Goal: Transaction & Acquisition: Purchase product/service

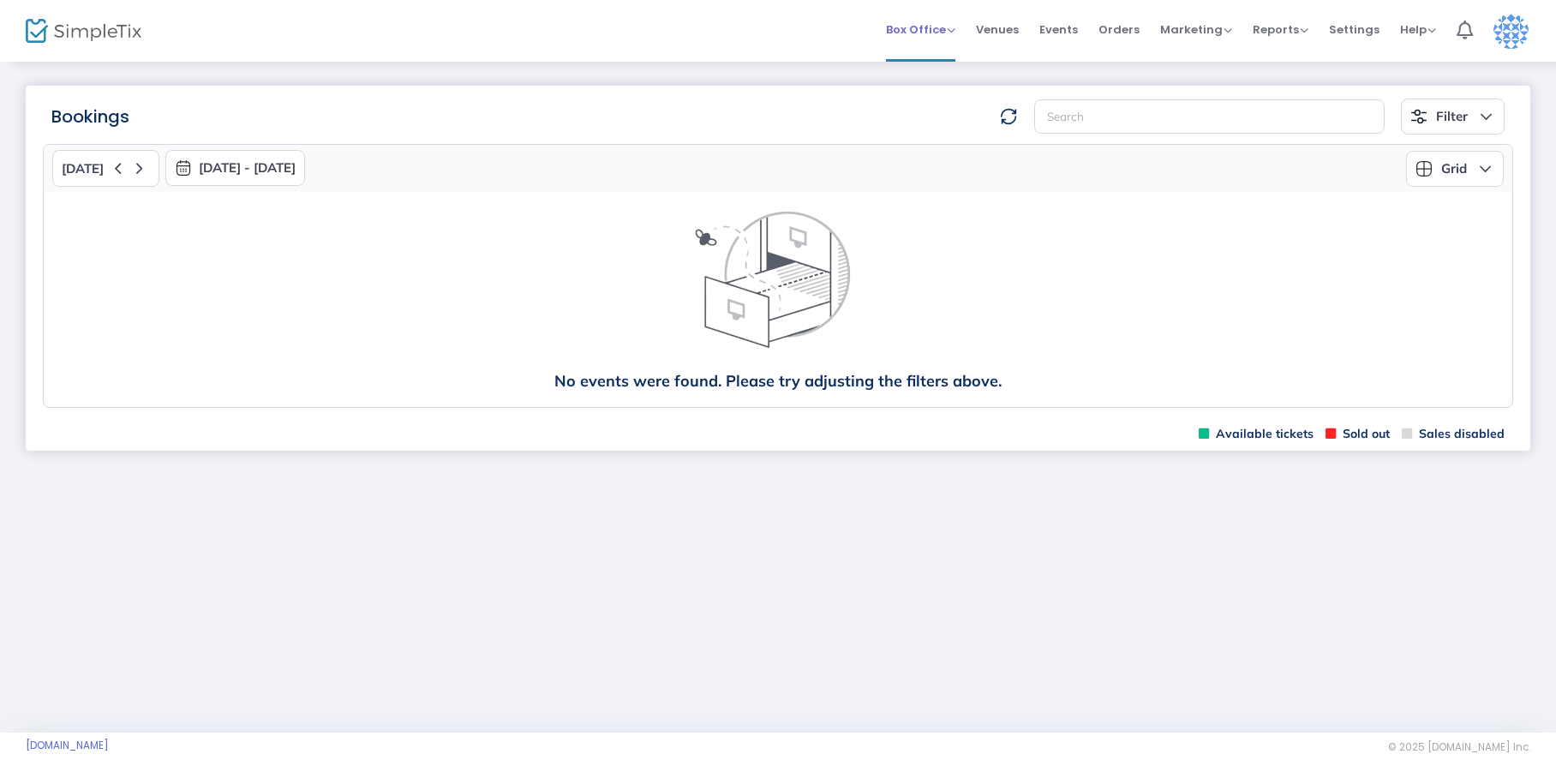
click at [933, 31] on span "Box Office" at bounding box center [920, 30] width 69 height 16
click at [939, 61] on li "Sell Tickets" at bounding box center [947, 57] width 123 height 33
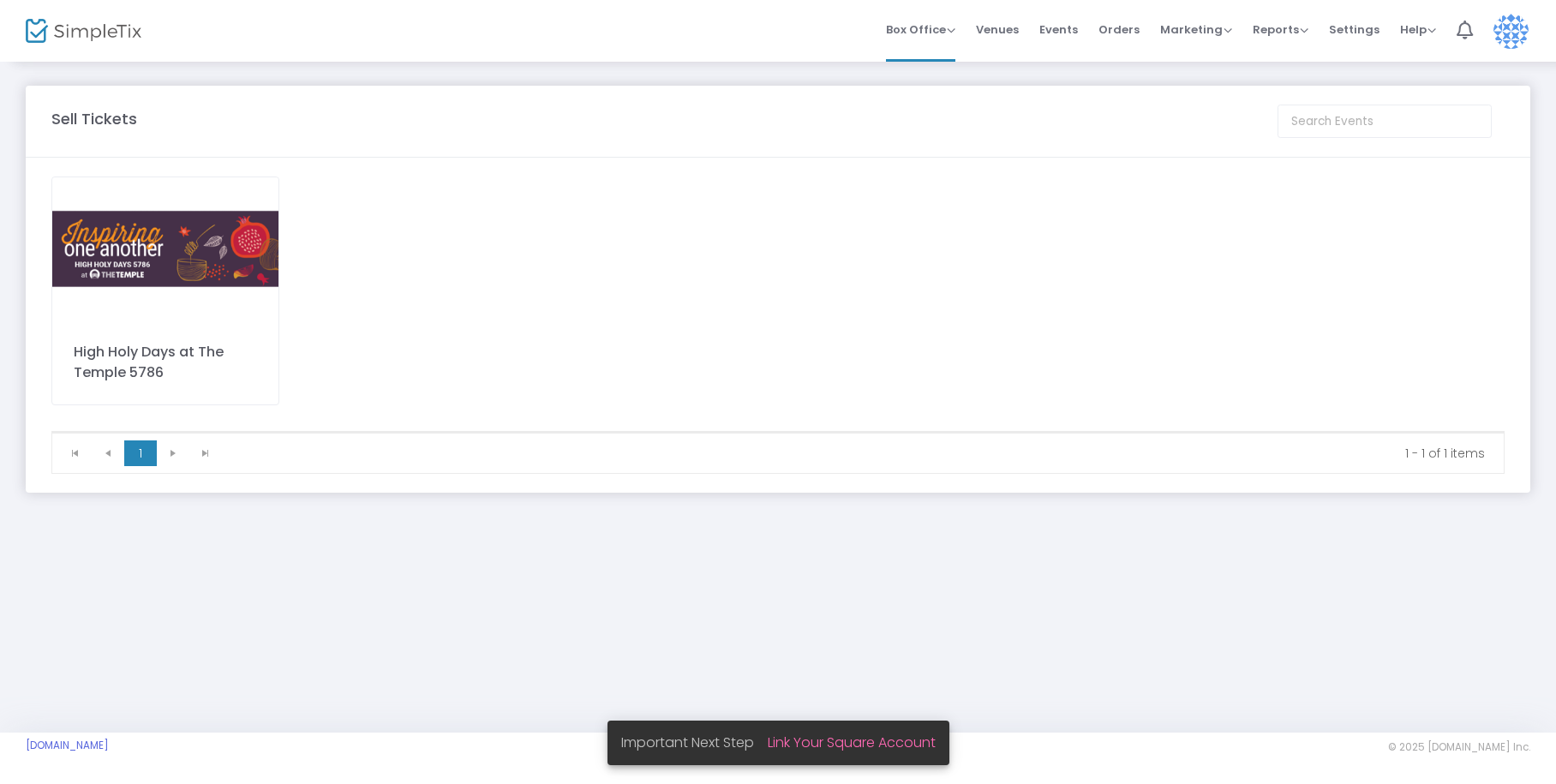
click at [87, 329] on div "High Holy Days at The Temple 5786" at bounding box center [165, 291] width 228 height 229
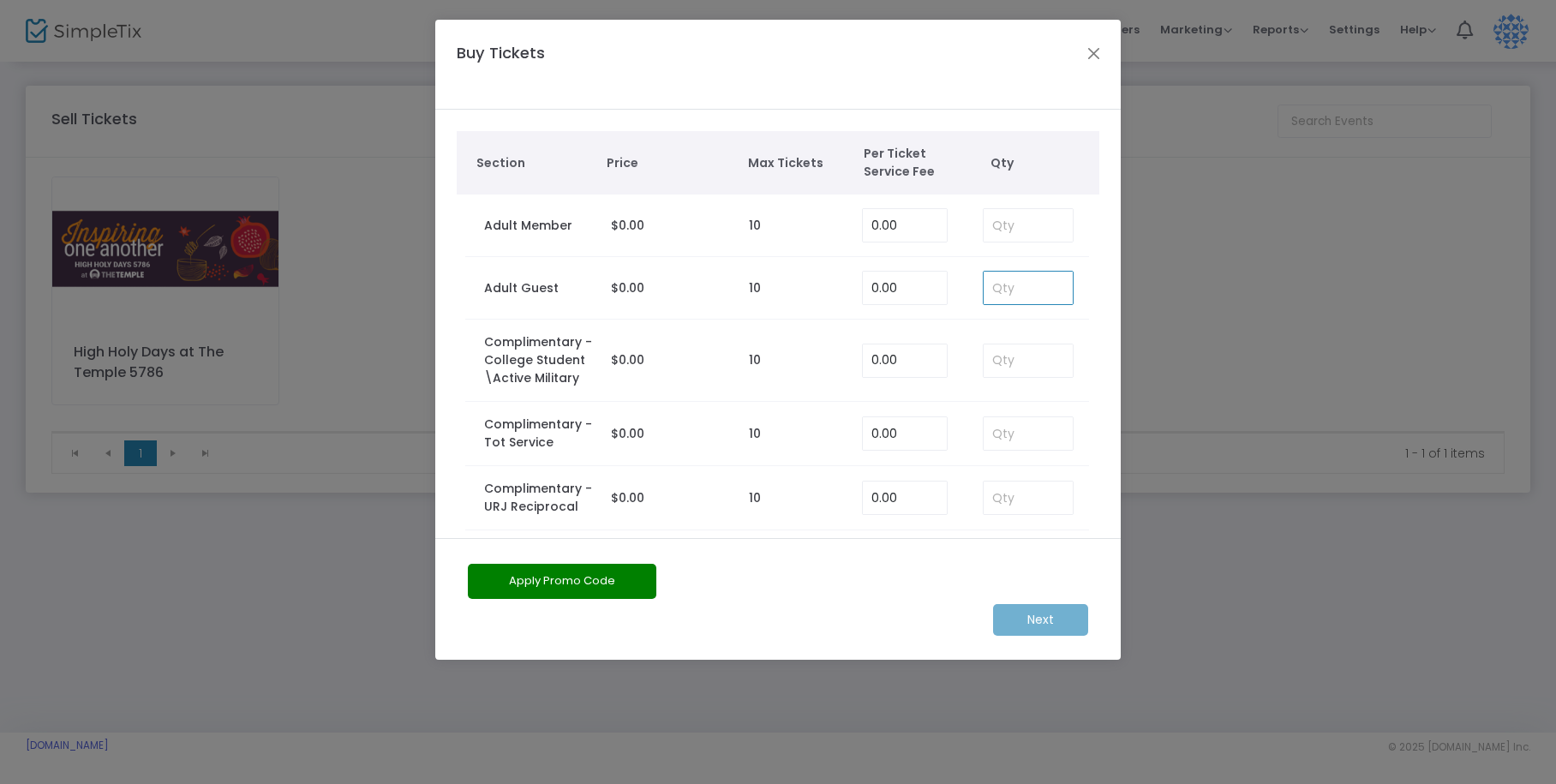
click at [992, 293] on input at bounding box center [1027, 288] width 89 height 32
type input "1"
click at [1054, 610] on m-button "Next" at bounding box center [1040, 619] width 95 height 31
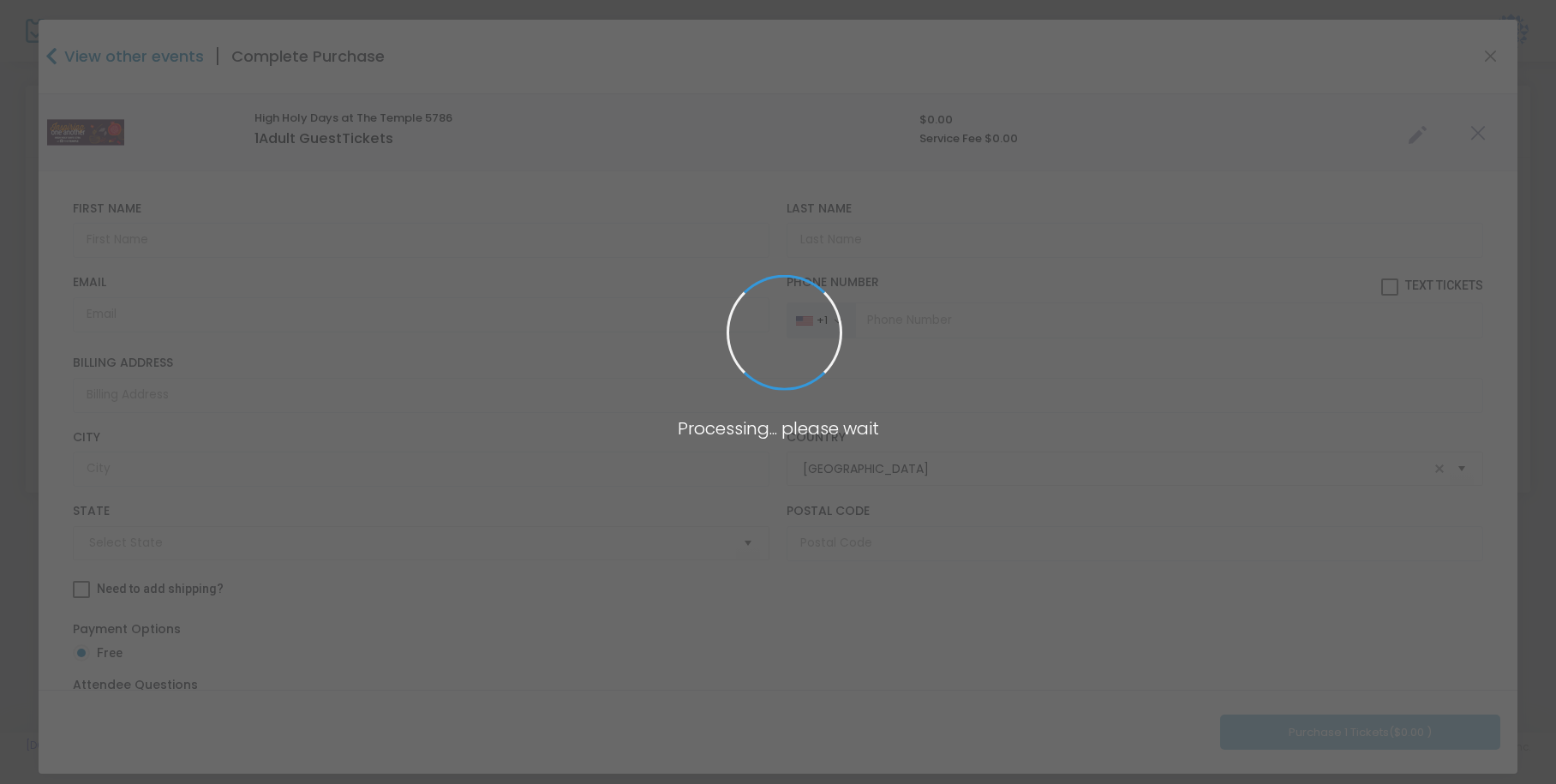
type input "[US_STATE]"
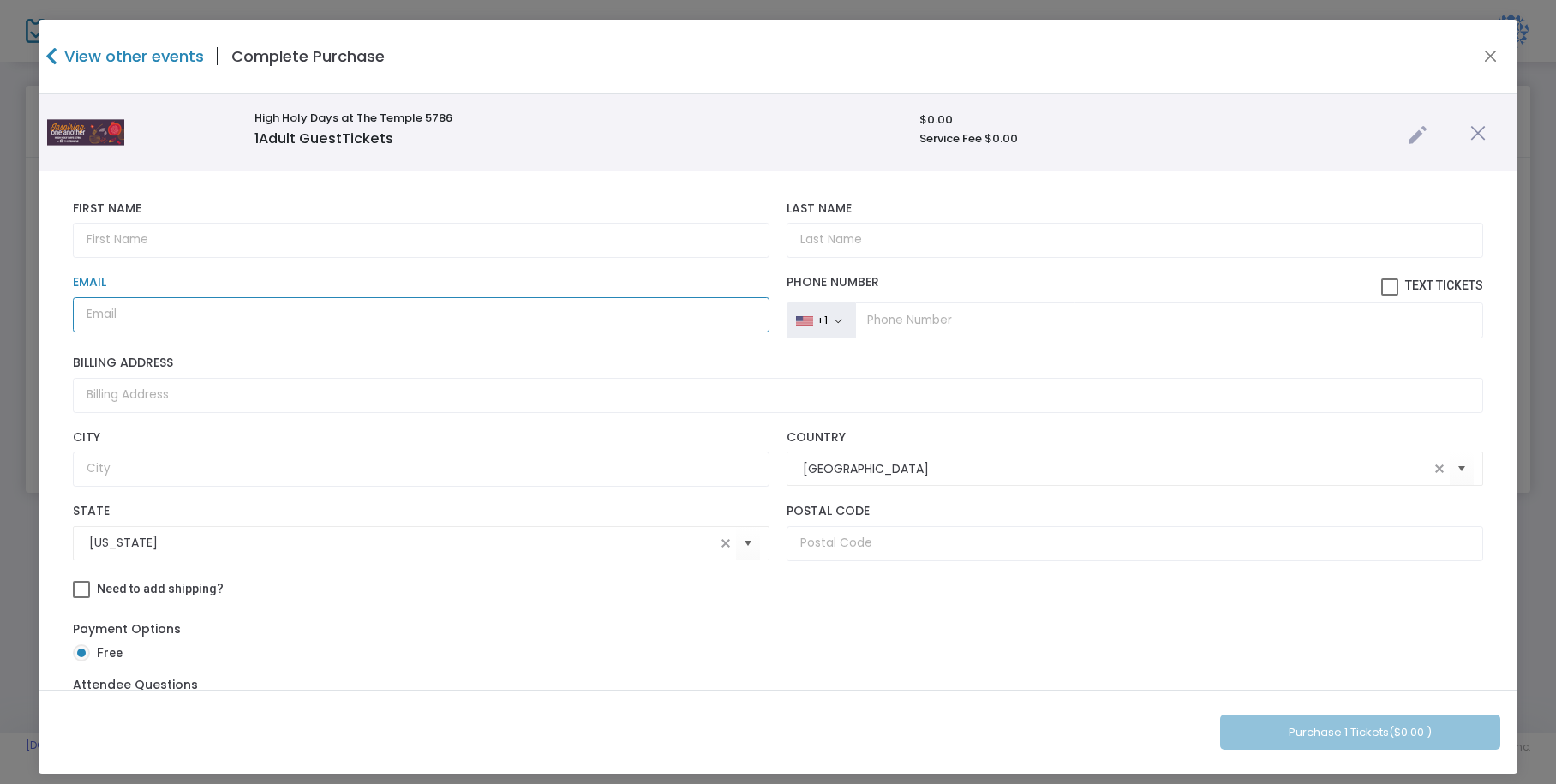
click at [252, 324] on input "Email" at bounding box center [421, 314] width 696 height 35
paste input "[EMAIL_ADDRESS][DOMAIN_NAME]"
type input "[EMAIL_ADDRESS][DOMAIN_NAME]"
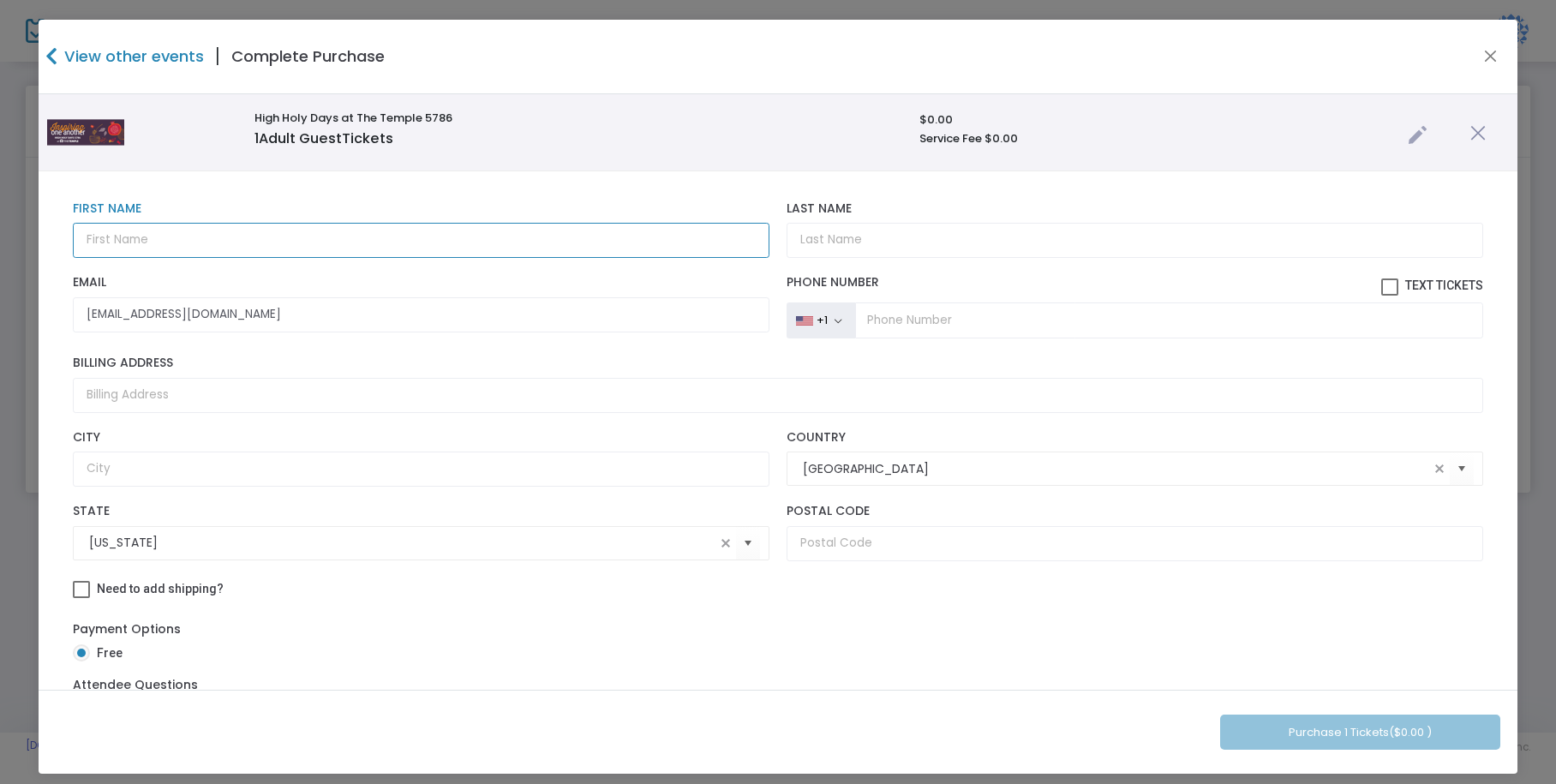
click at [182, 238] on input "text" at bounding box center [421, 240] width 696 height 35
type input "[PERSON_NAME]"
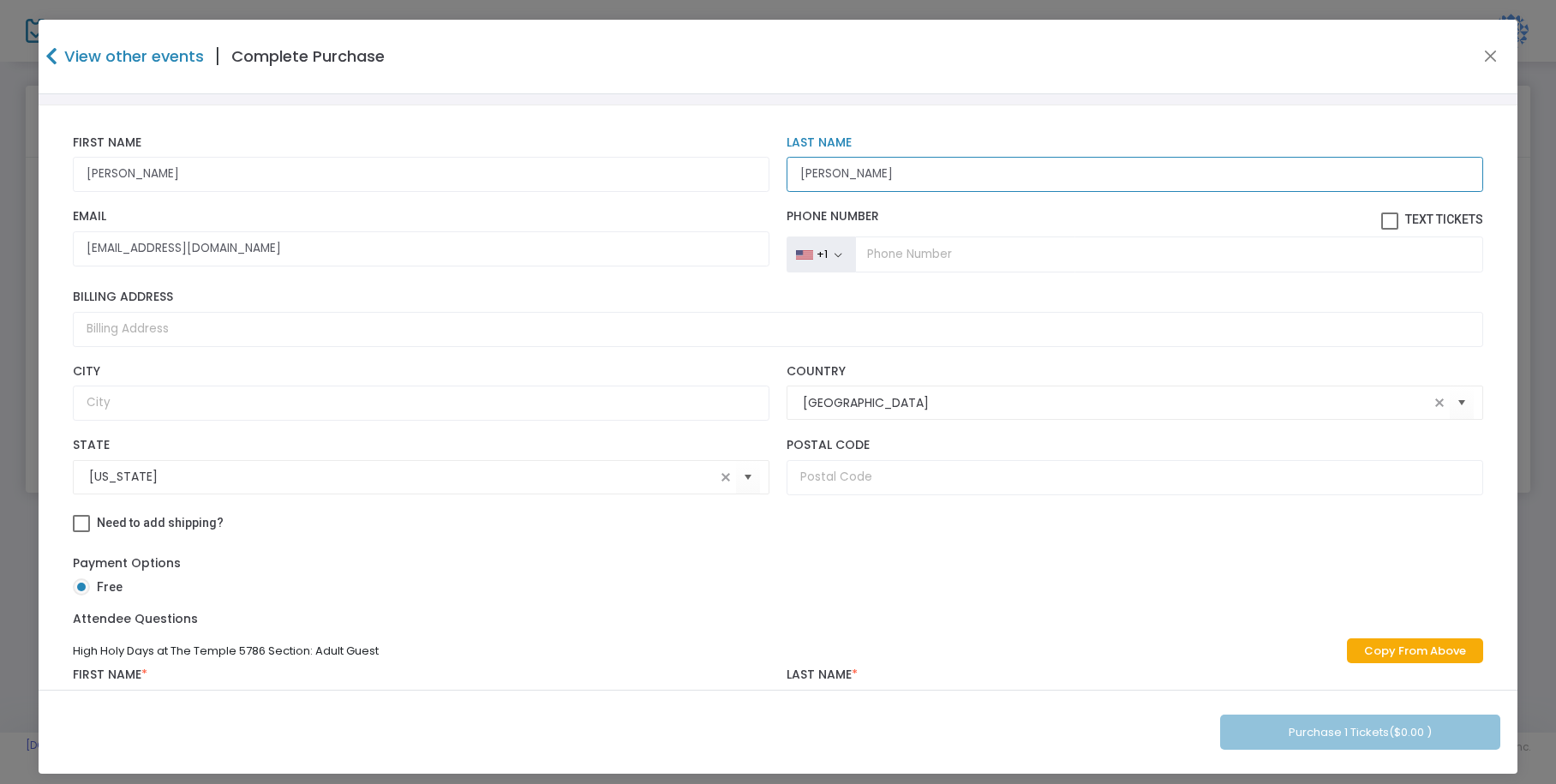
scroll to position [131, 0]
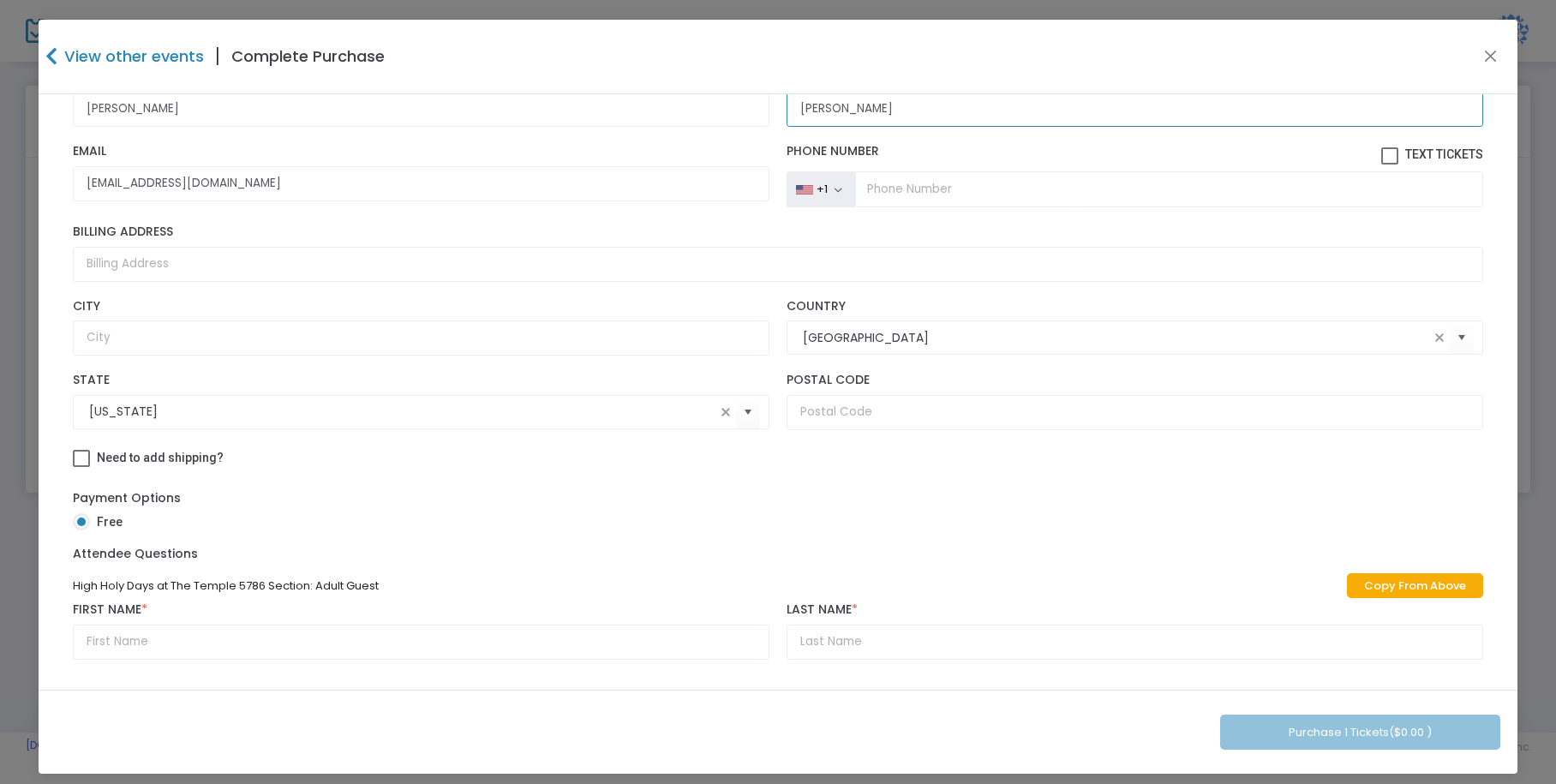
type input "[PERSON_NAME]"
click at [1358, 588] on link "Copy From Above" at bounding box center [1415, 586] width 136 height 25
type input "[PERSON_NAME]"
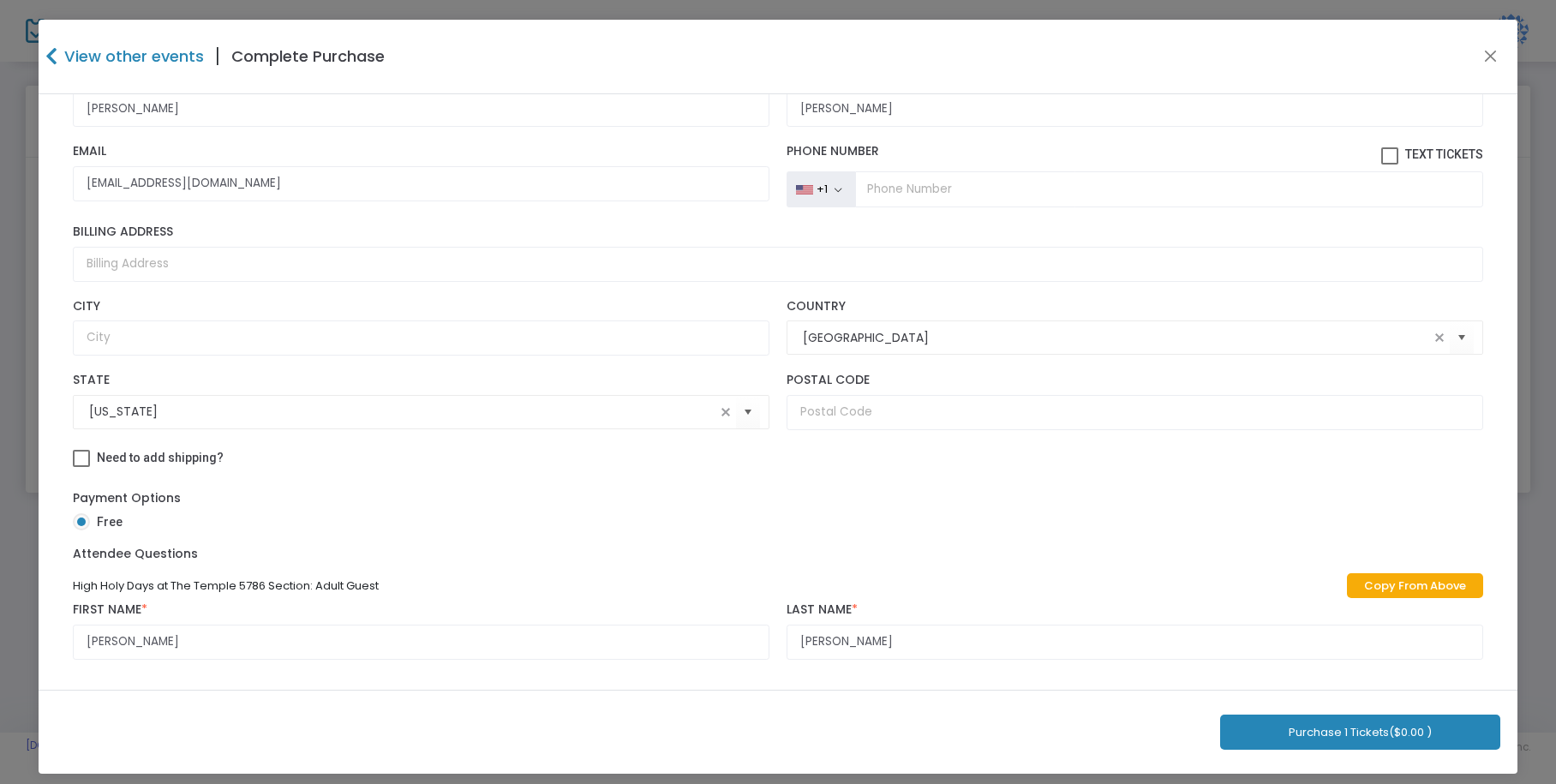
click at [1358, 740] on button "Purchase 1 Tickets ($0.00 )" at bounding box center [1359, 731] width 280 height 35
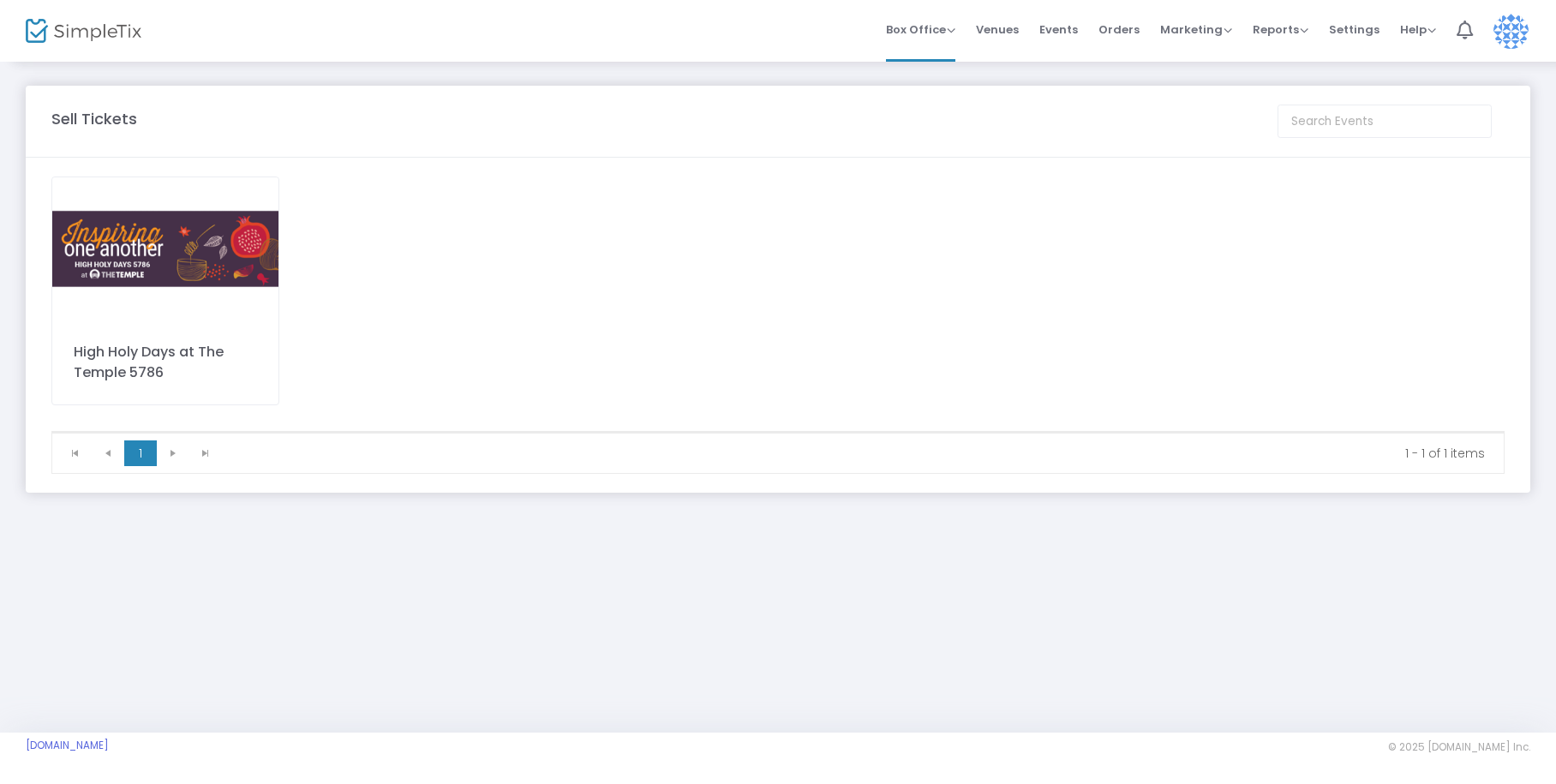
click at [132, 248] on img at bounding box center [165, 248] width 226 height 143
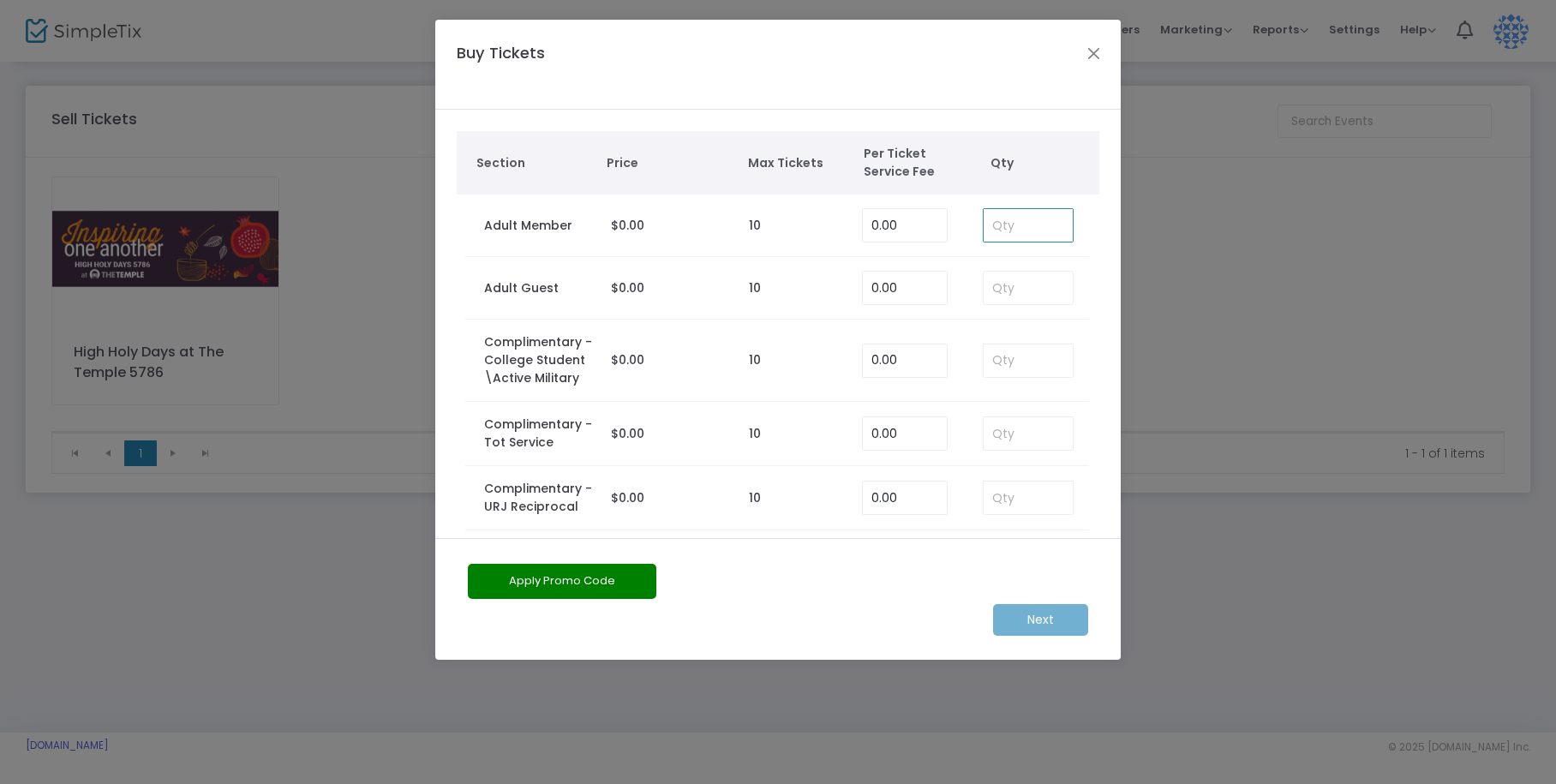
drag, startPoint x: 1036, startPoint y: 224, endPoint x: 1028, endPoint y: 217, distance: 10.6
click at [1034, 222] on input at bounding box center [1027, 225] width 89 height 32
type input "2"
click at [1067, 624] on m-button "Next" at bounding box center [1040, 619] width 95 height 31
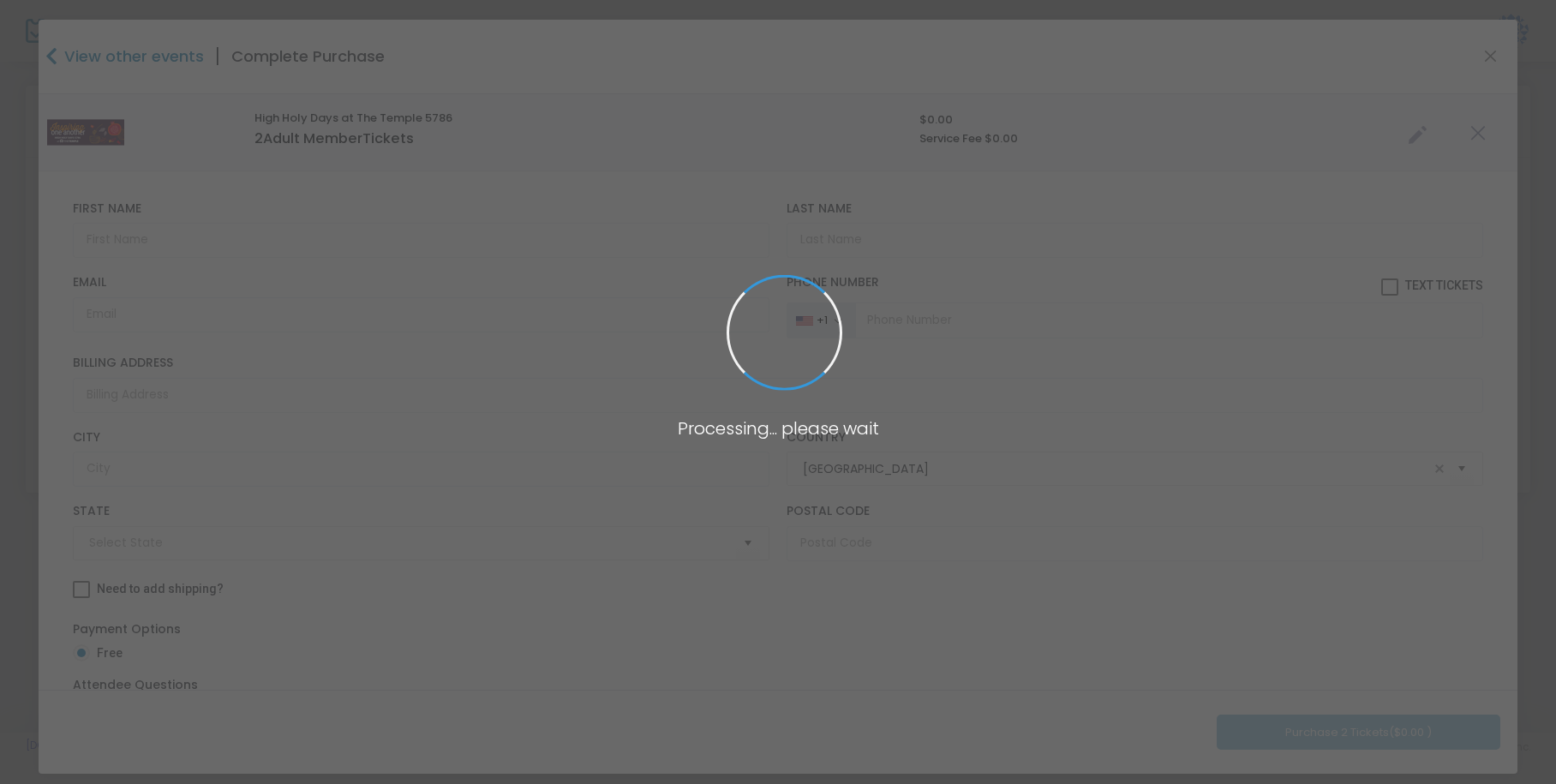
type input "[US_STATE]"
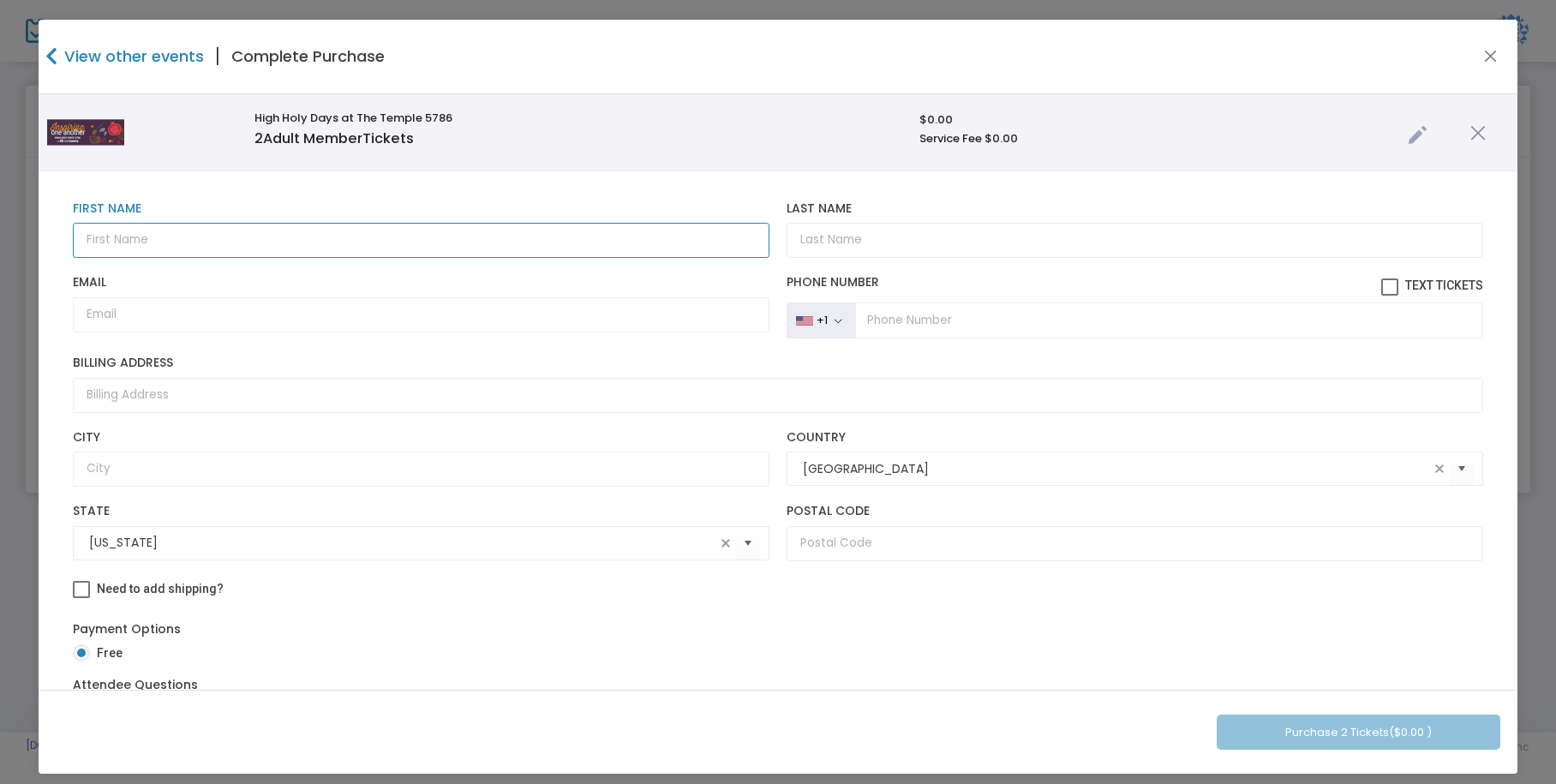
click at [156, 233] on input "text" at bounding box center [421, 240] width 696 height 35
type input "[PERSON_NAME]"
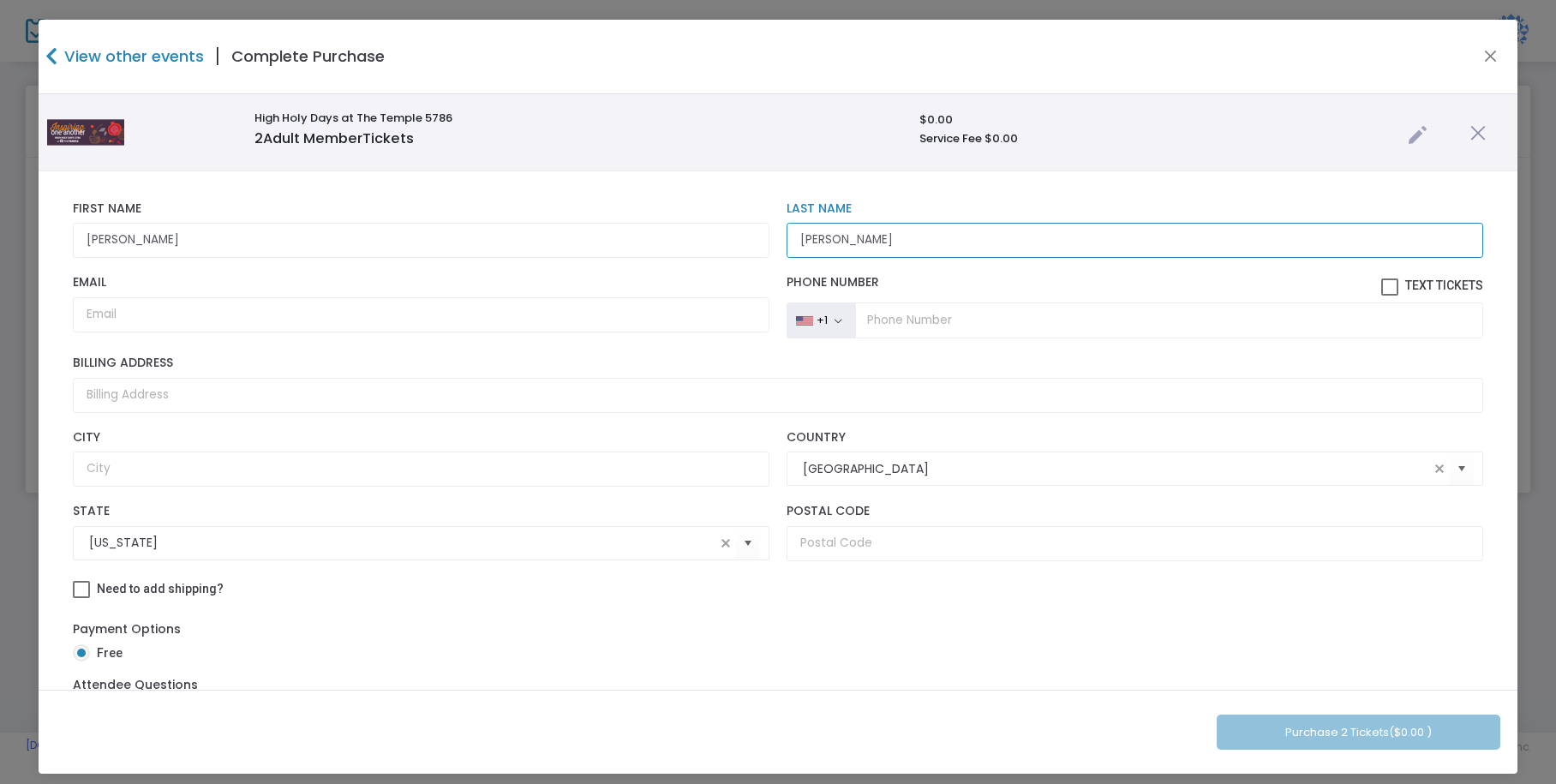
type input "[PERSON_NAME]"
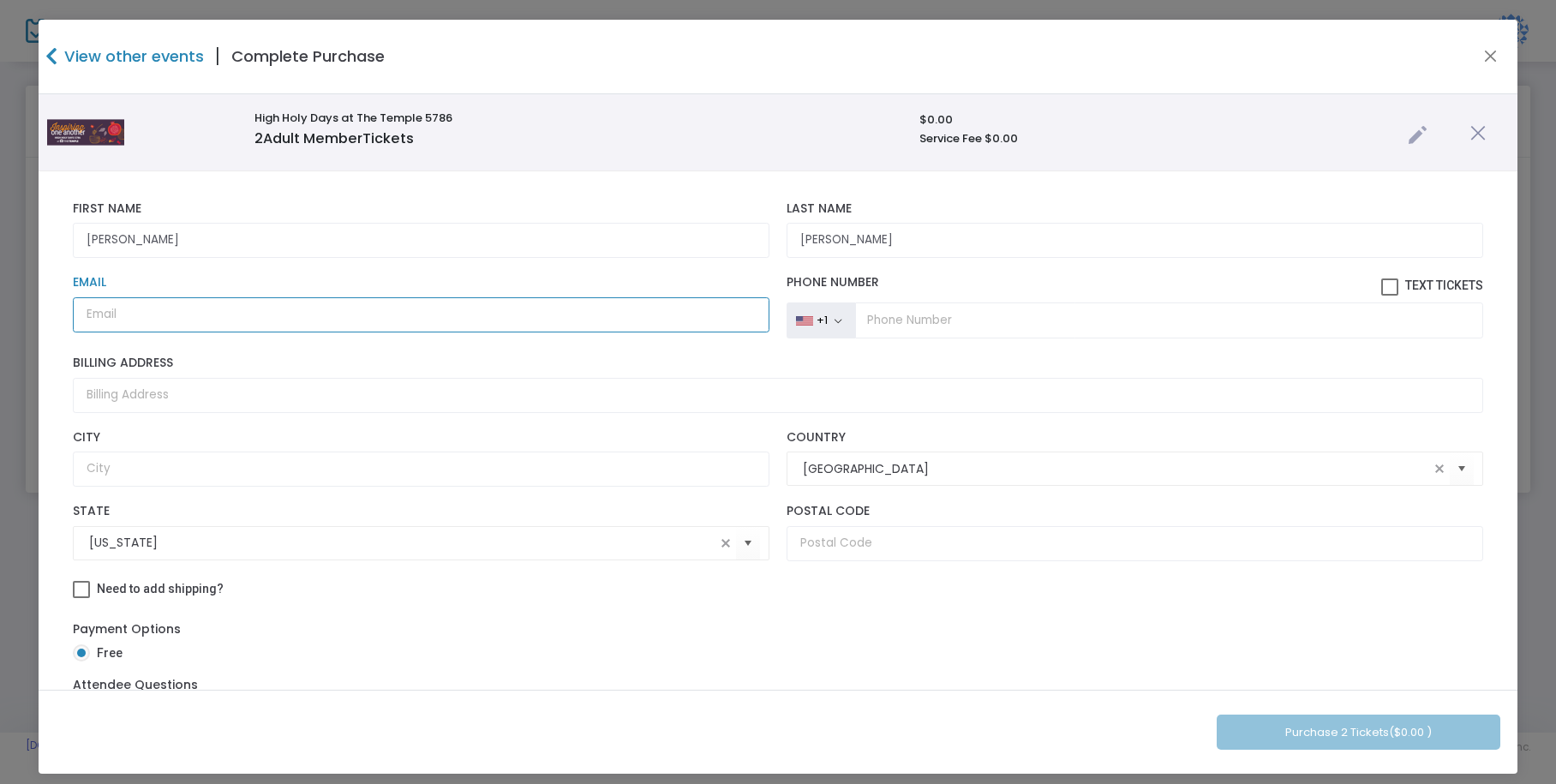
click at [103, 314] on input "Email" at bounding box center [421, 314] width 696 height 35
paste input "[EMAIL_ADDRESS][DOMAIN_NAME]"
type input "[EMAIL_ADDRESS][DOMAIN_NAME]"
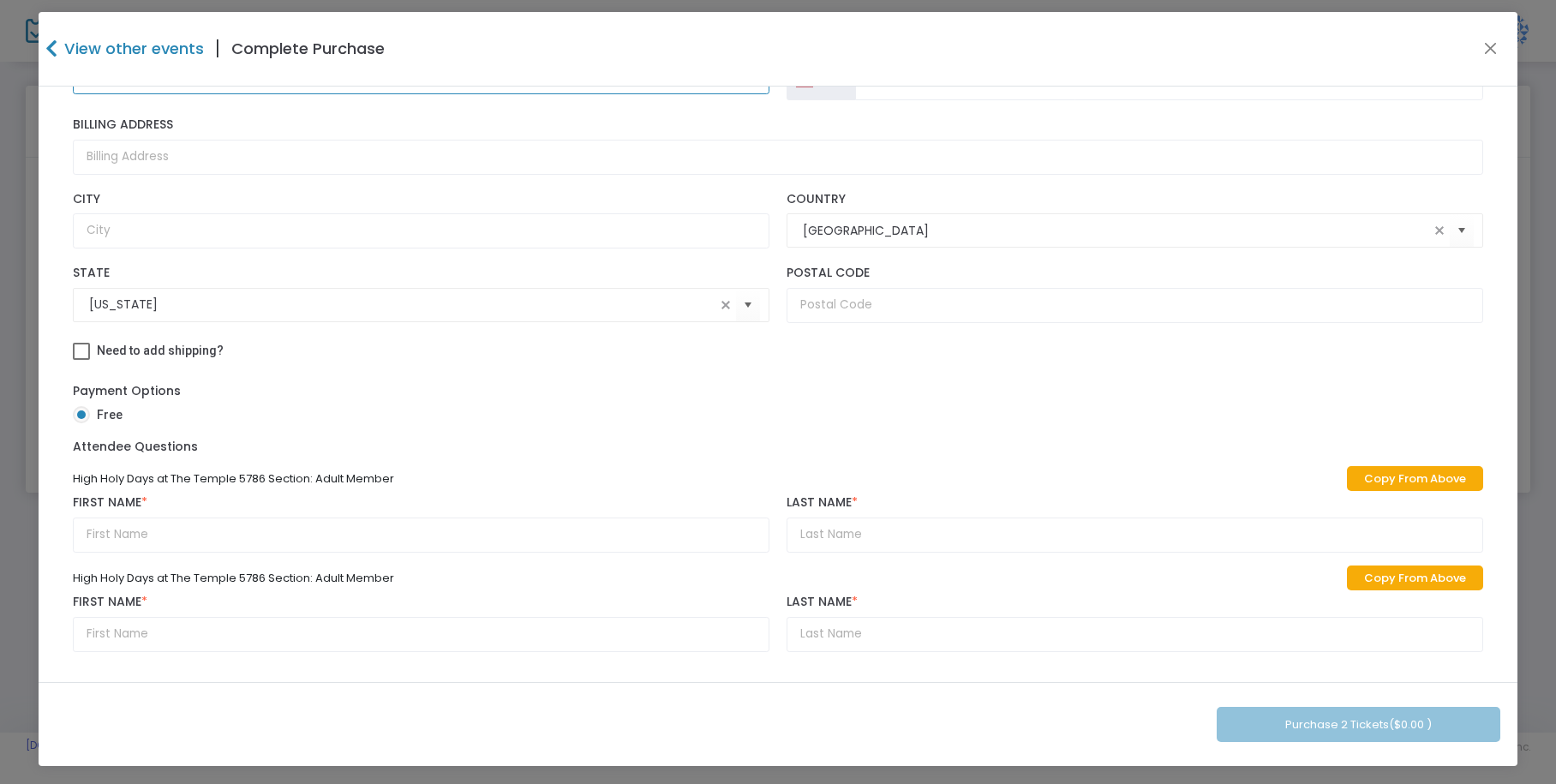
scroll to position [10, 0]
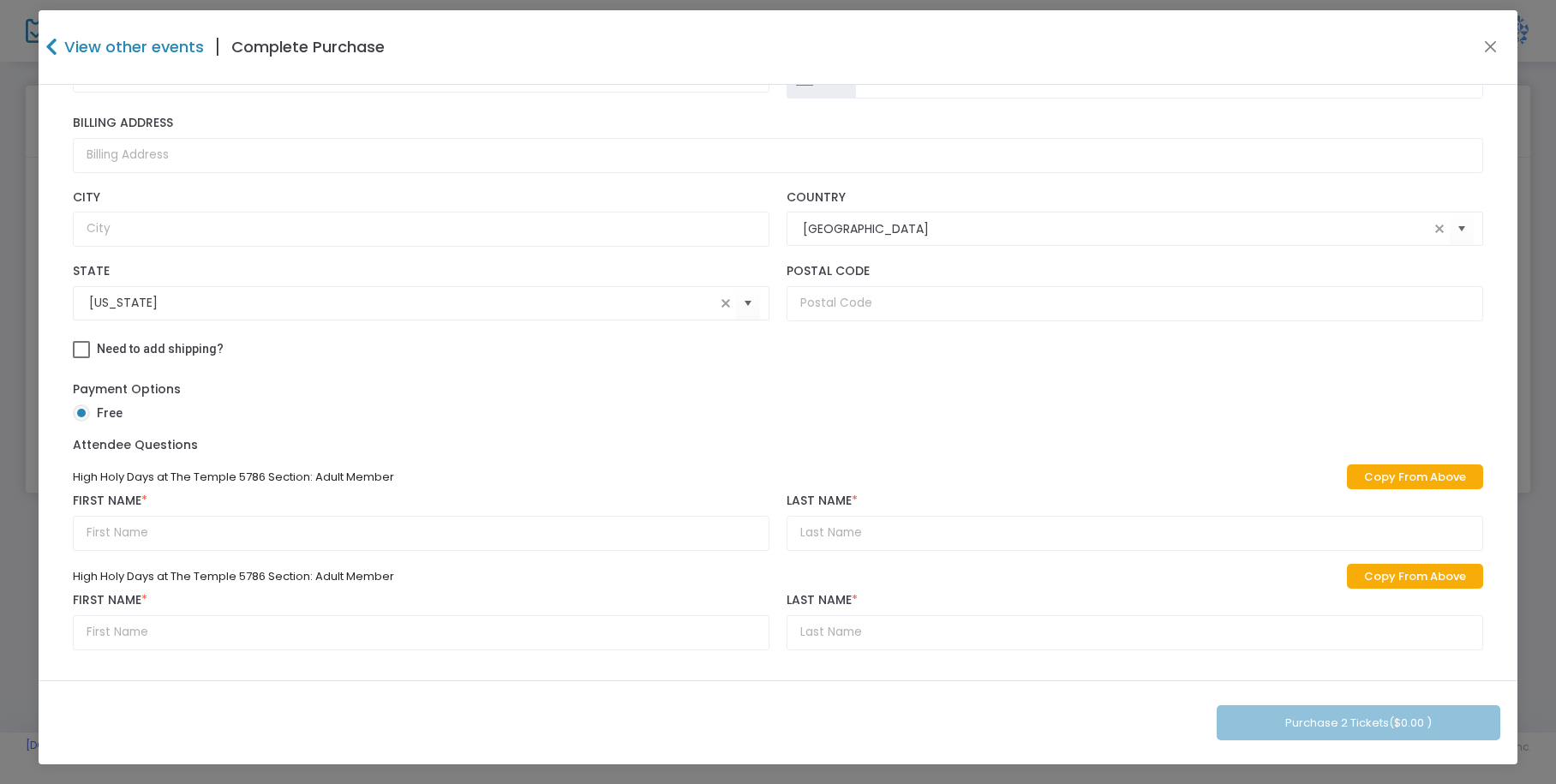
click at [1378, 472] on link "Copy From Above" at bounding box center [1415, 476] width 136 height 25
type input "[PERSON_NAME]"
click at [1354, 572] on link "Copy From Above" at bounding box center [1415, 576] width 136 height 25
type input "[PERSON_NAME]"
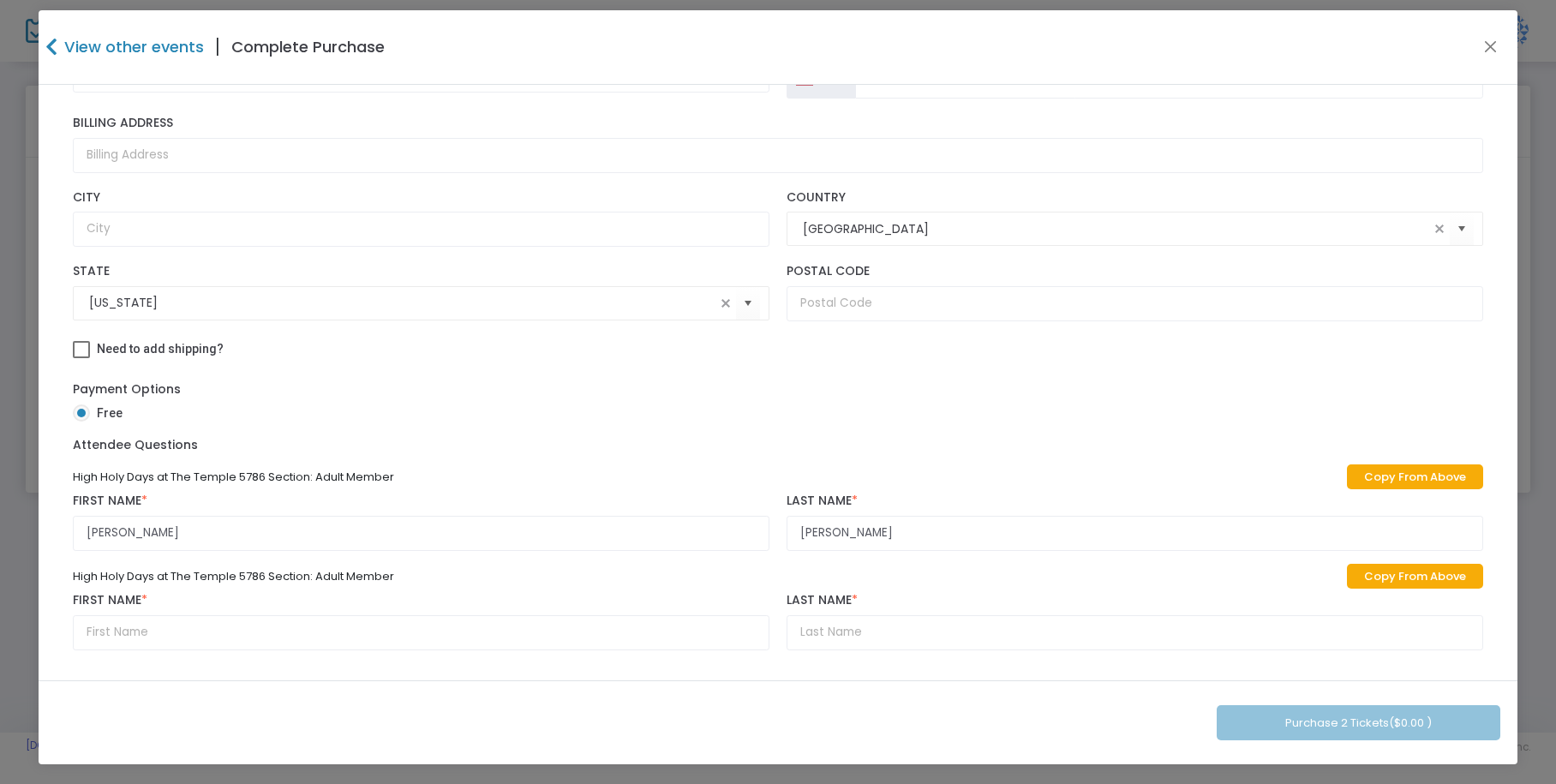
type input "[PERSON_NAME]"
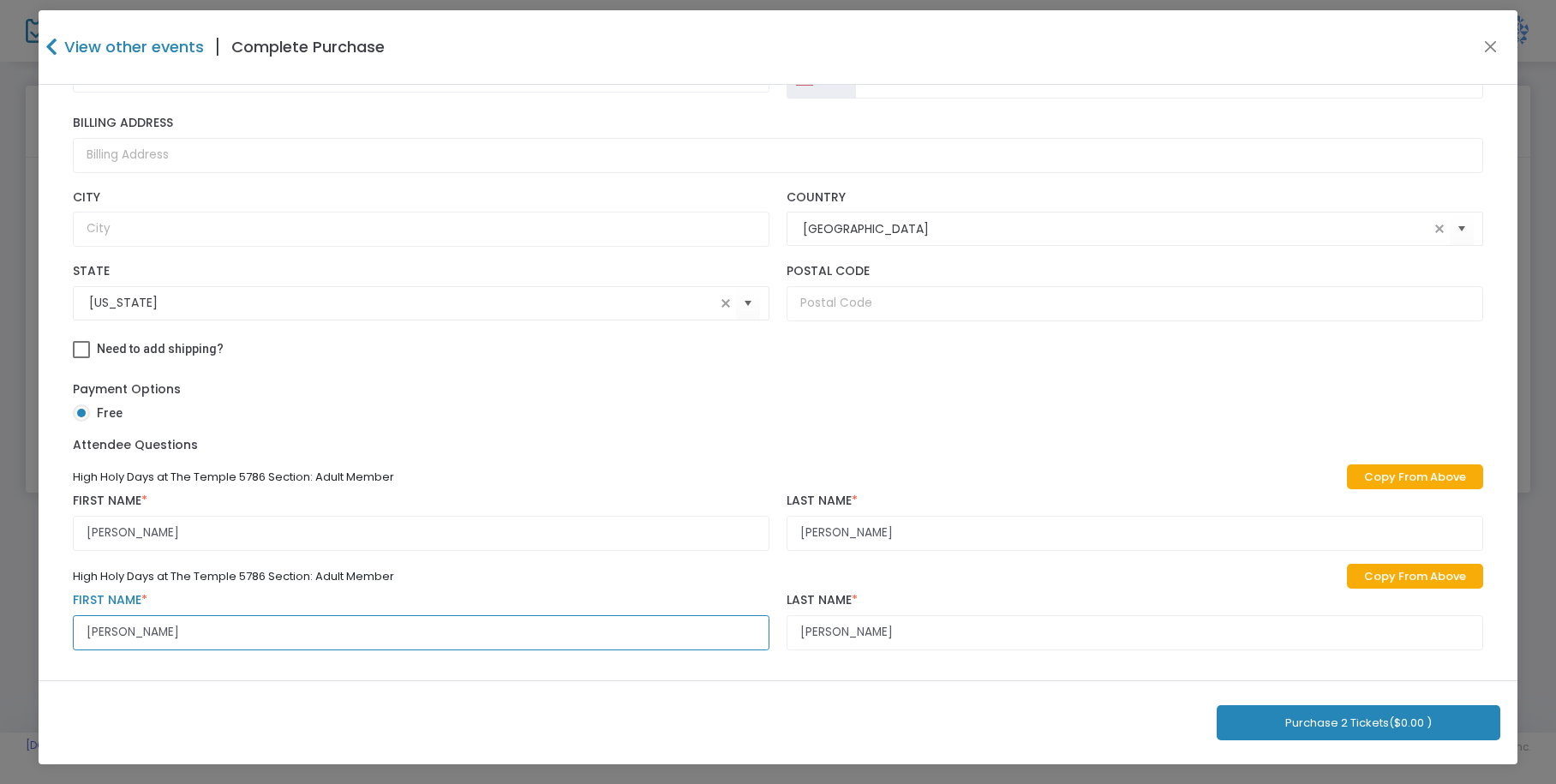
drag, startPoint x: 143, startPoint y: 632, endPoint x: 47, endPoint y: 620, distance: 96.7
click at [47, 620] on div "[PERSON_NAME] First Name First Name is required. [PERSON_NAME] Last Name Last N…" at bounding box center [777, 306] width 1478 height 748
type input "[PERSON_NAME]"
click at [1259, 727] on button "Purchase 2 Tickets ($0.00 )" at bounding box center [1359, 722] width 284 height 35
